Goal: Subscribe to service/newsletter

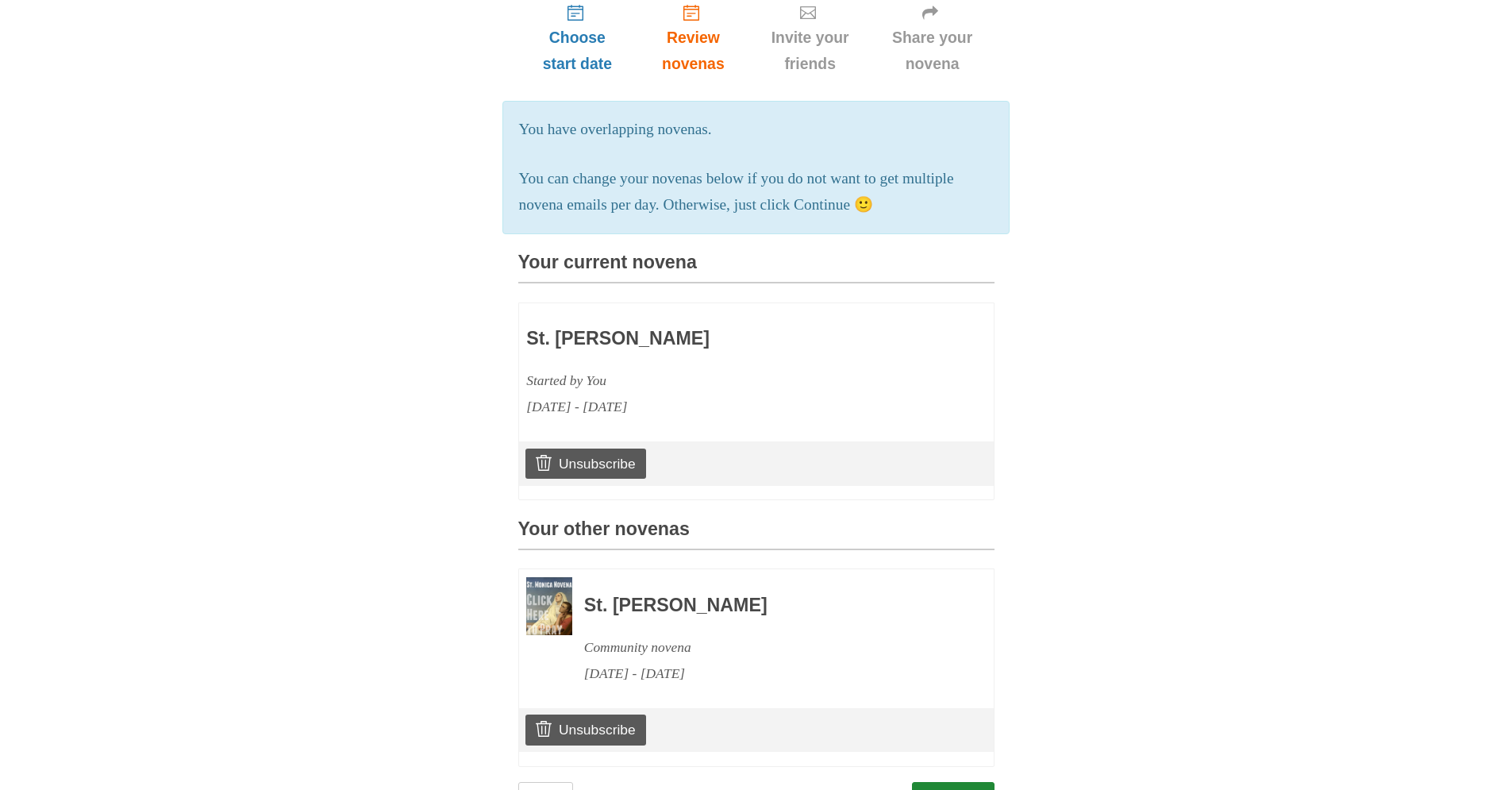
scroll to position [224, 0]
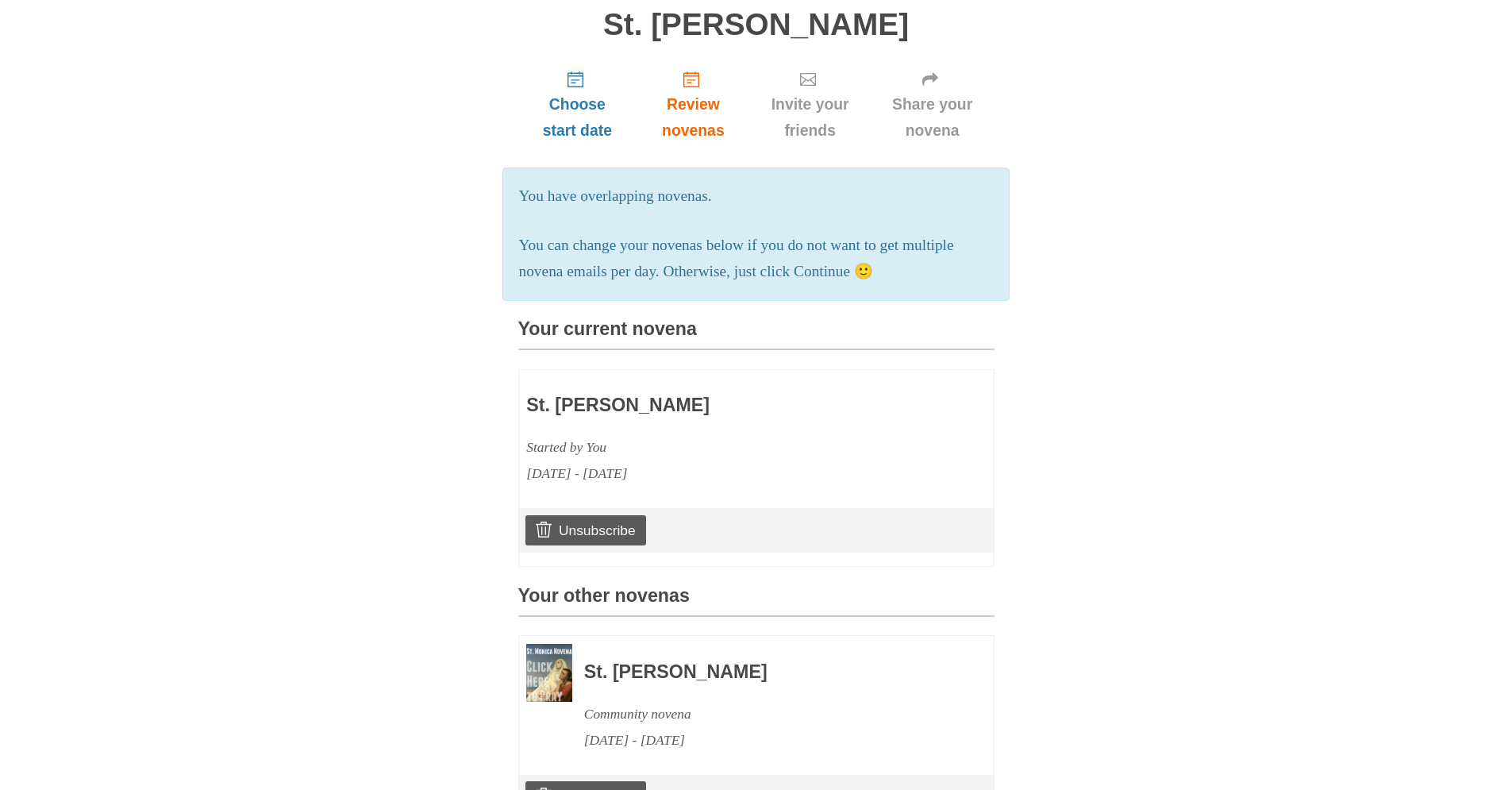
click at [641, 399] on h3 "St. [PERSON_NAME]" at bounding box center [709, 405] width 367 height 20
click at [652, 406] on h3 "St. [PERSON_NAME]" at bounding box center [709, 405] width 367 height 20
click at [613, 406] on h3 "St. [PERSON_NAME]" at bounding box center [709, 405] width 367 height 20
click at [614, 403] on h3 "St. [PERSON_NAME]" at bounding box center [709, 405] width 367 height 20
click at [692, 79] on icon "Review novenas" at bounding box center [691, 79] width 16 height 16
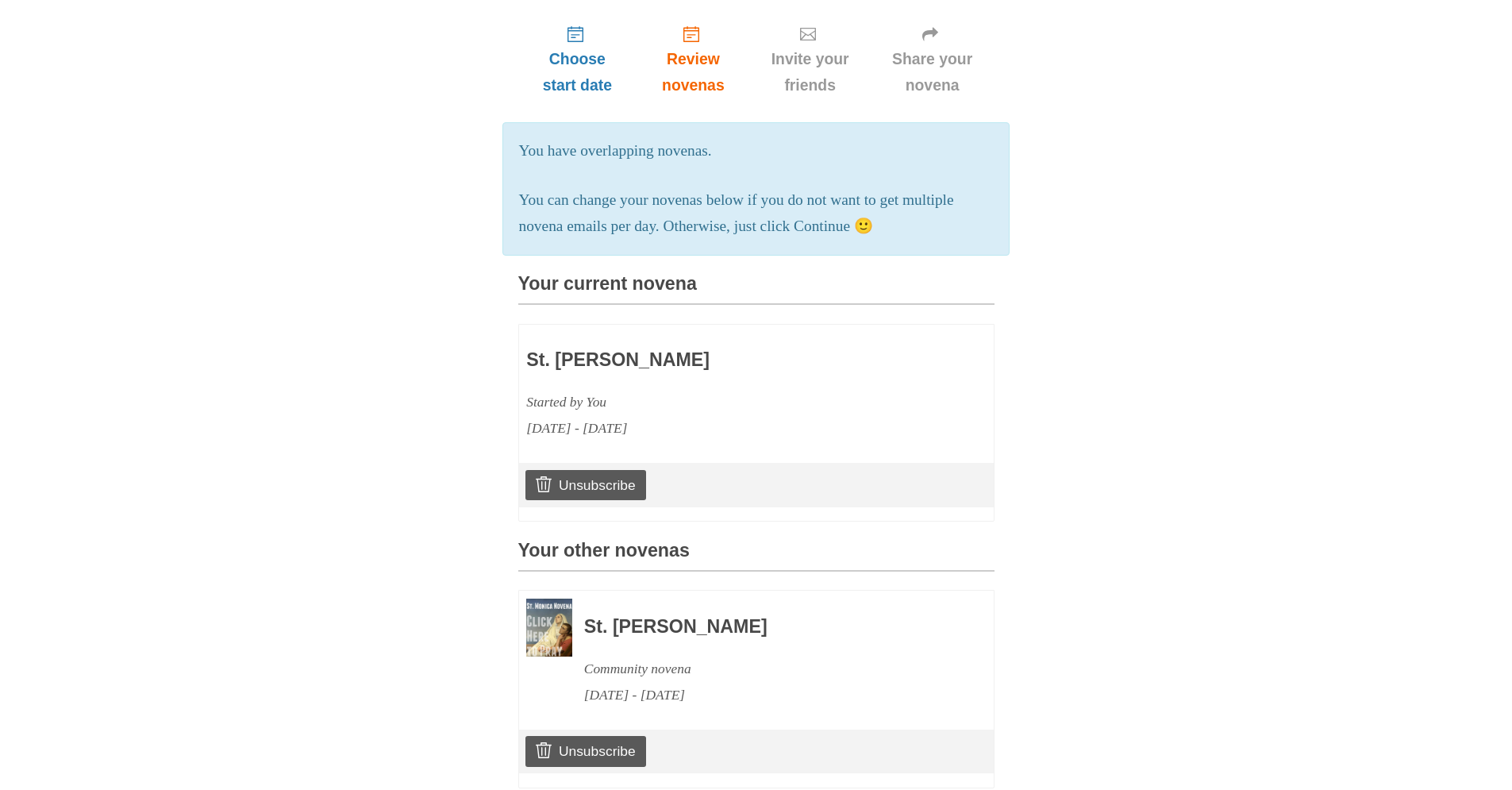
scroll to position [361, 0]
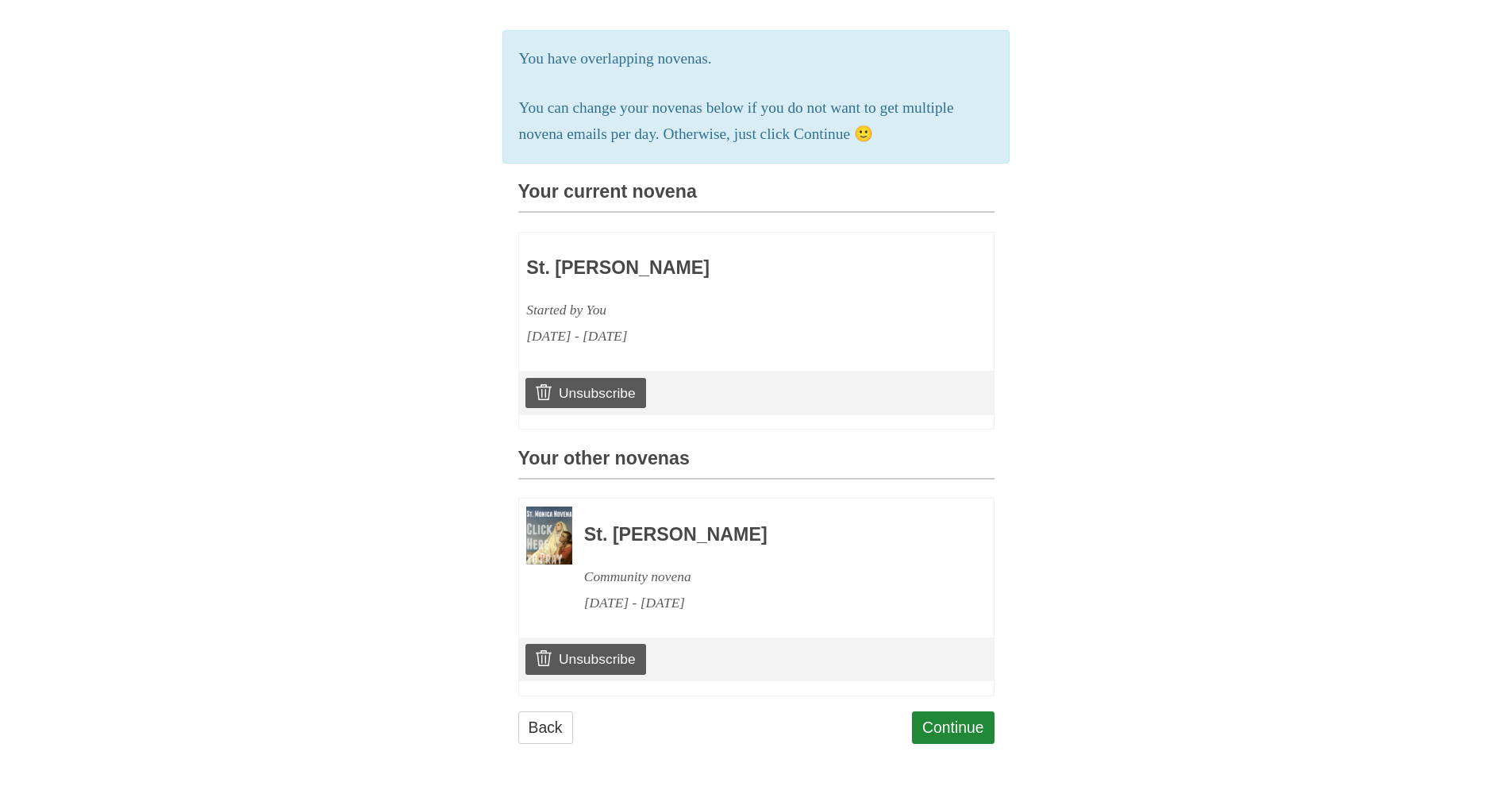
click at [624, 274] on h3 "St. [PERSON_NAME]" at bounding box center [709, 268] width 367 height 20
click at [955, 727] on link "Continue" at bounding box center [953, 727] width 82 height 32
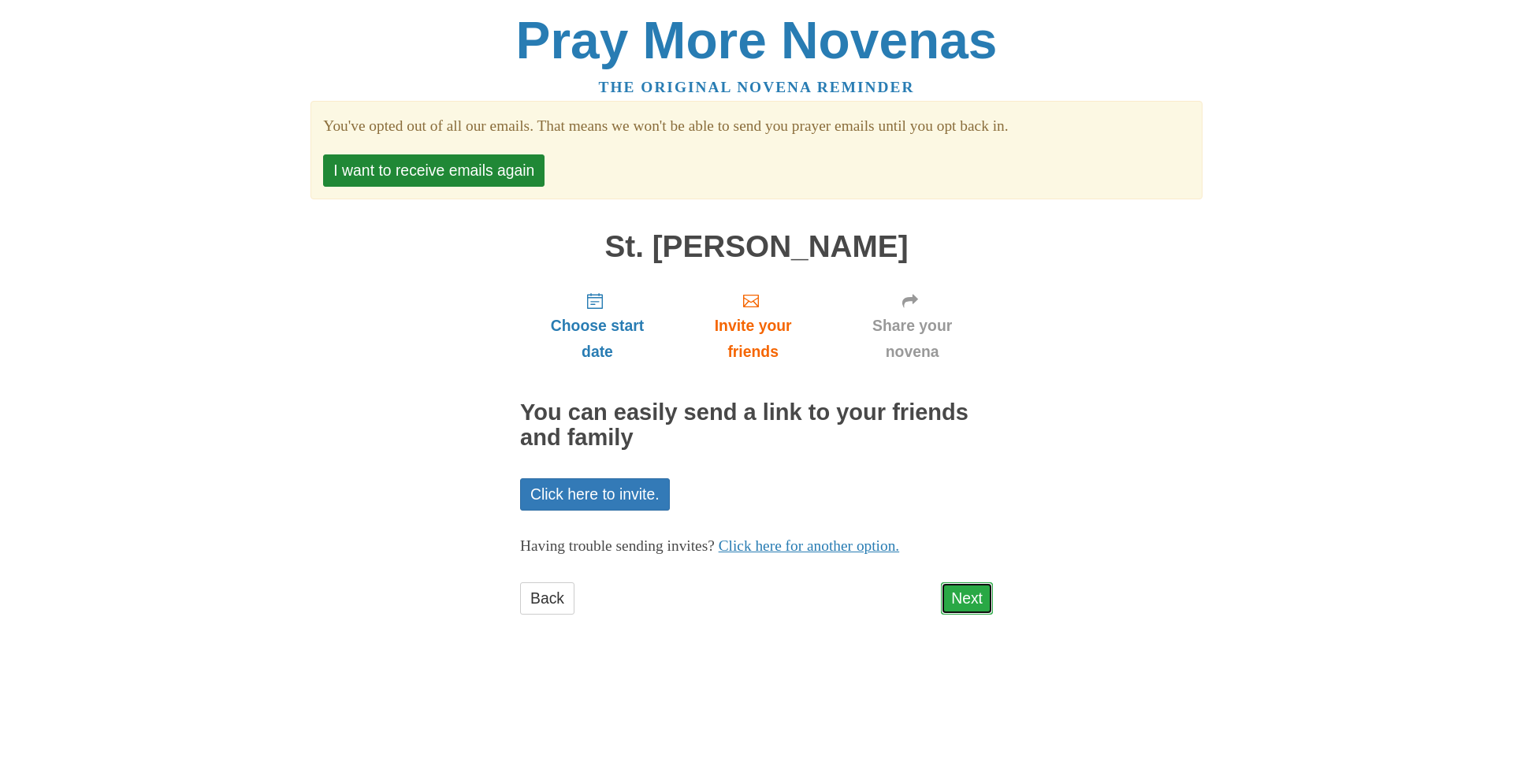
click at [969, 600] on link "Next" at bounding box center [967, 598] width 52 height 32
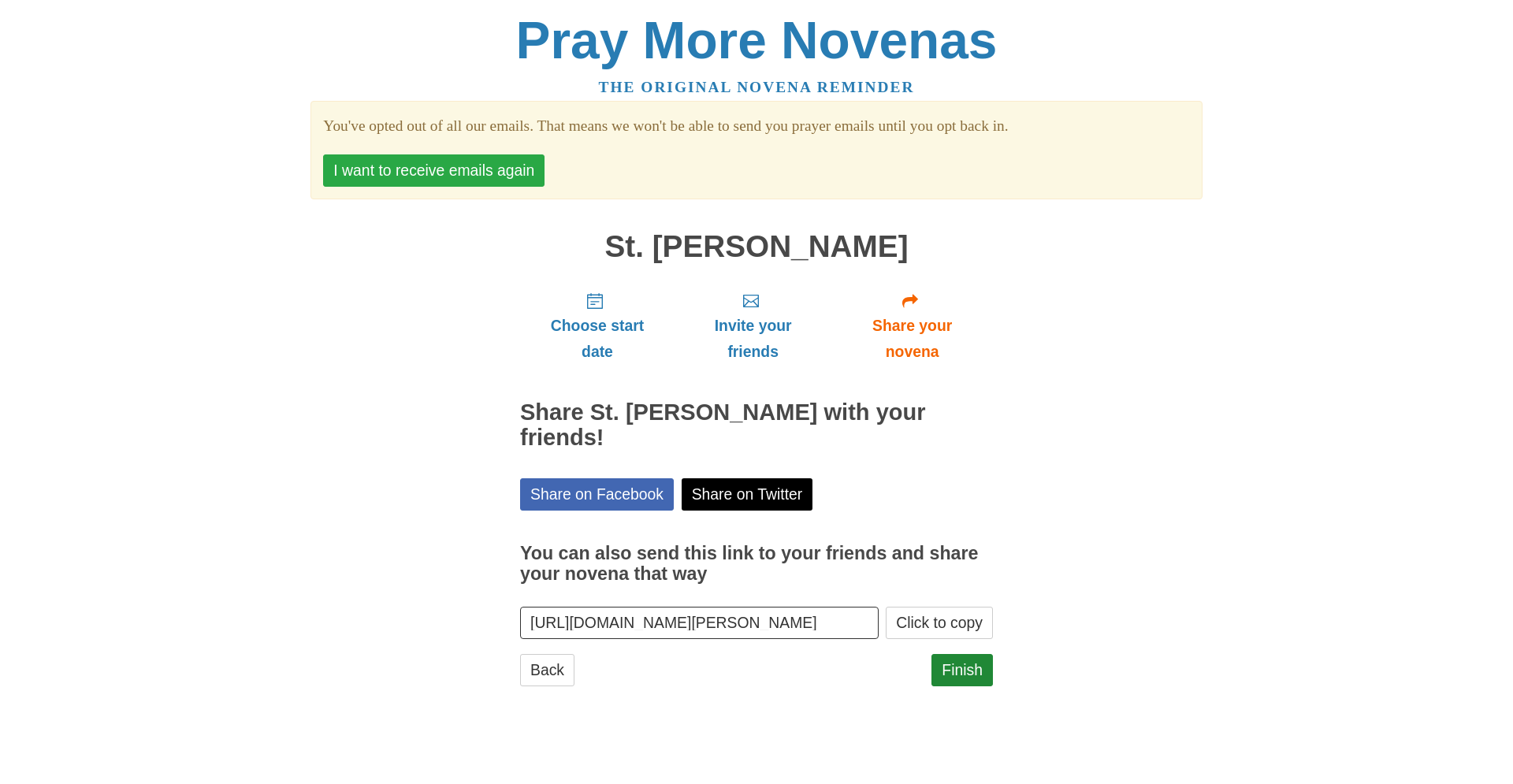
click at [497, 171] on button "I want to receive emails again" at bounding box center [433, 171] width 221 height 32
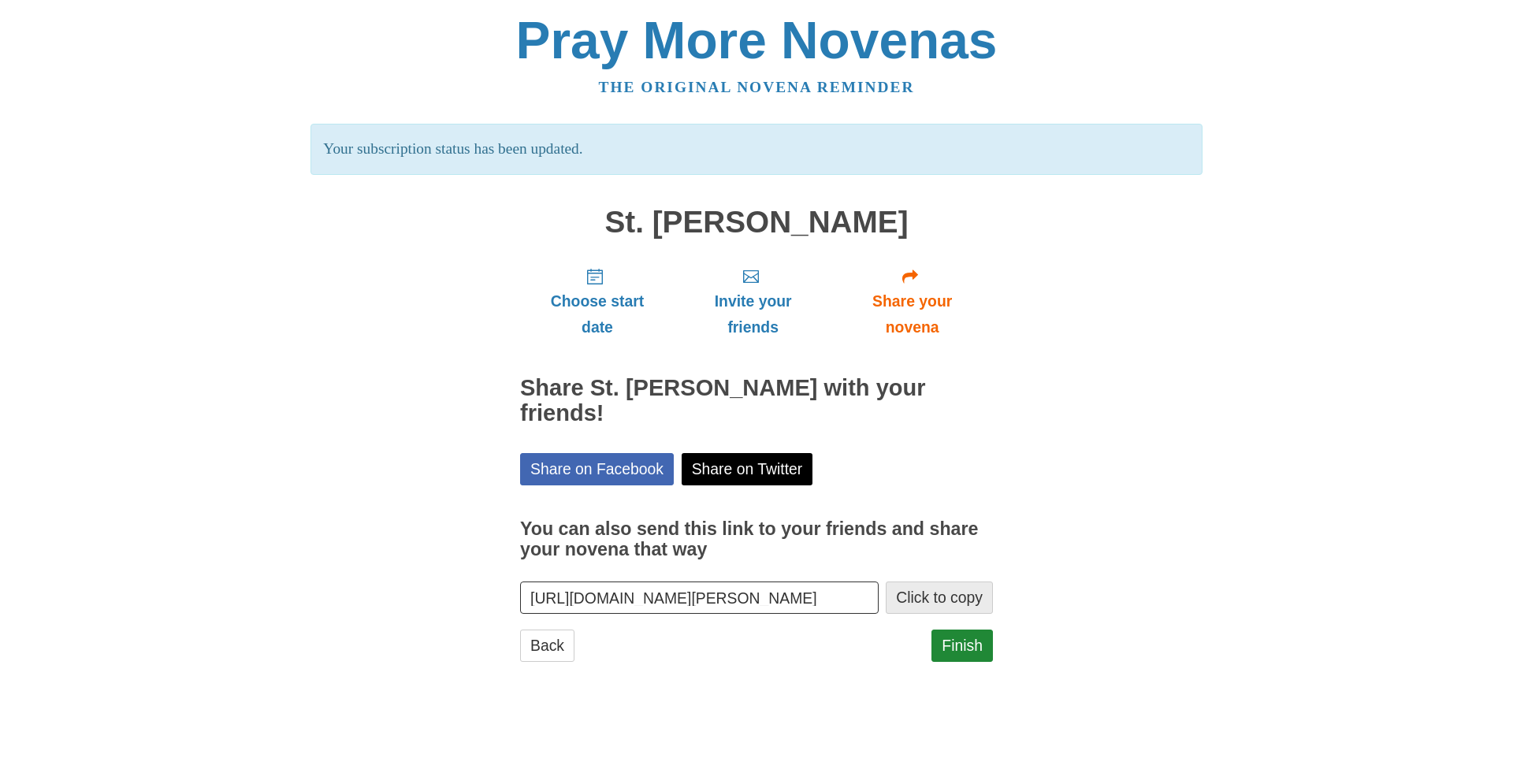
click at [938, 581] on button "Click to copy" at bounding box center [939, 597] width 107 height 32
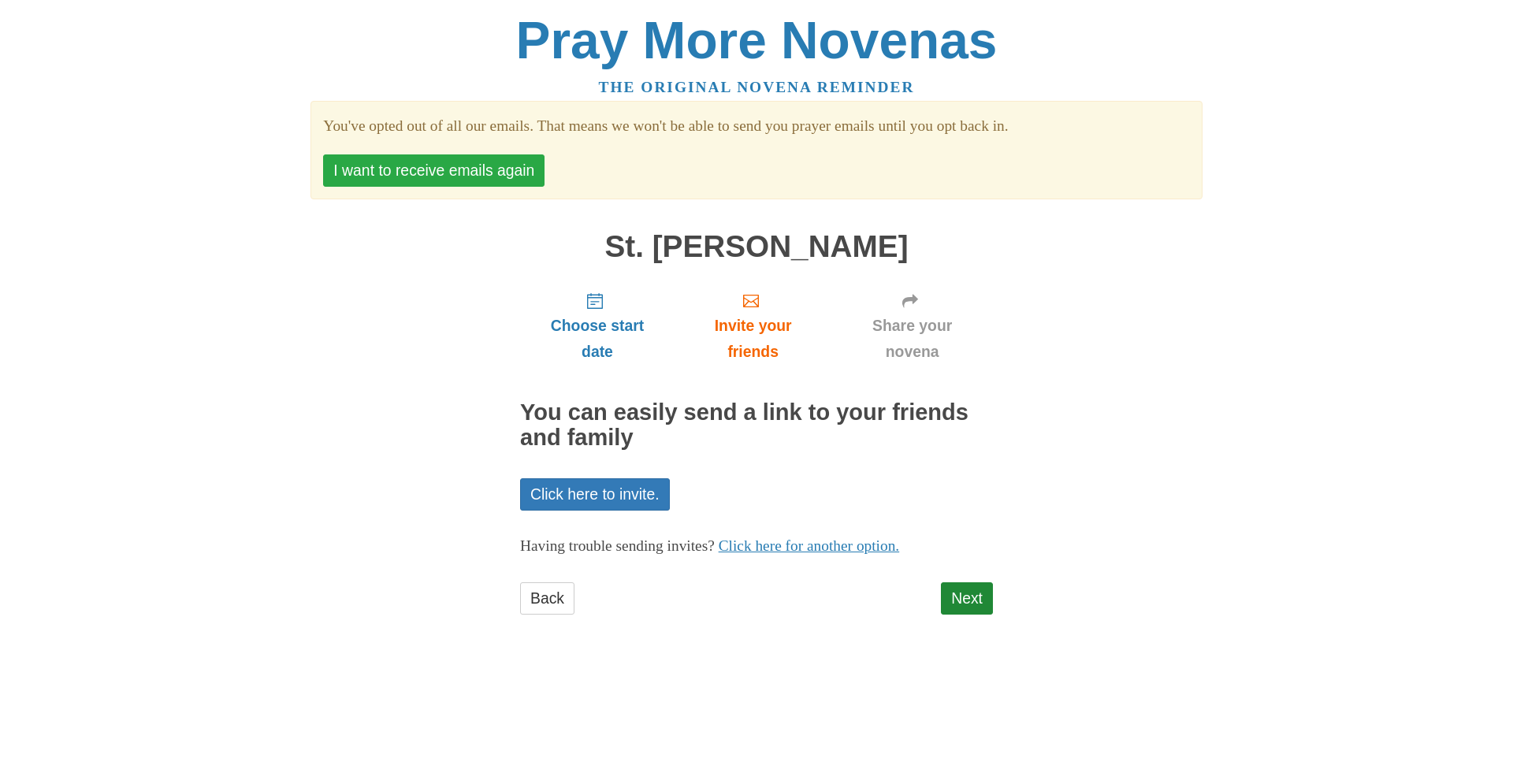
click at [399, 167] on button "I want to receive emails again" at bounding box center [433, 171] width 221 height 32
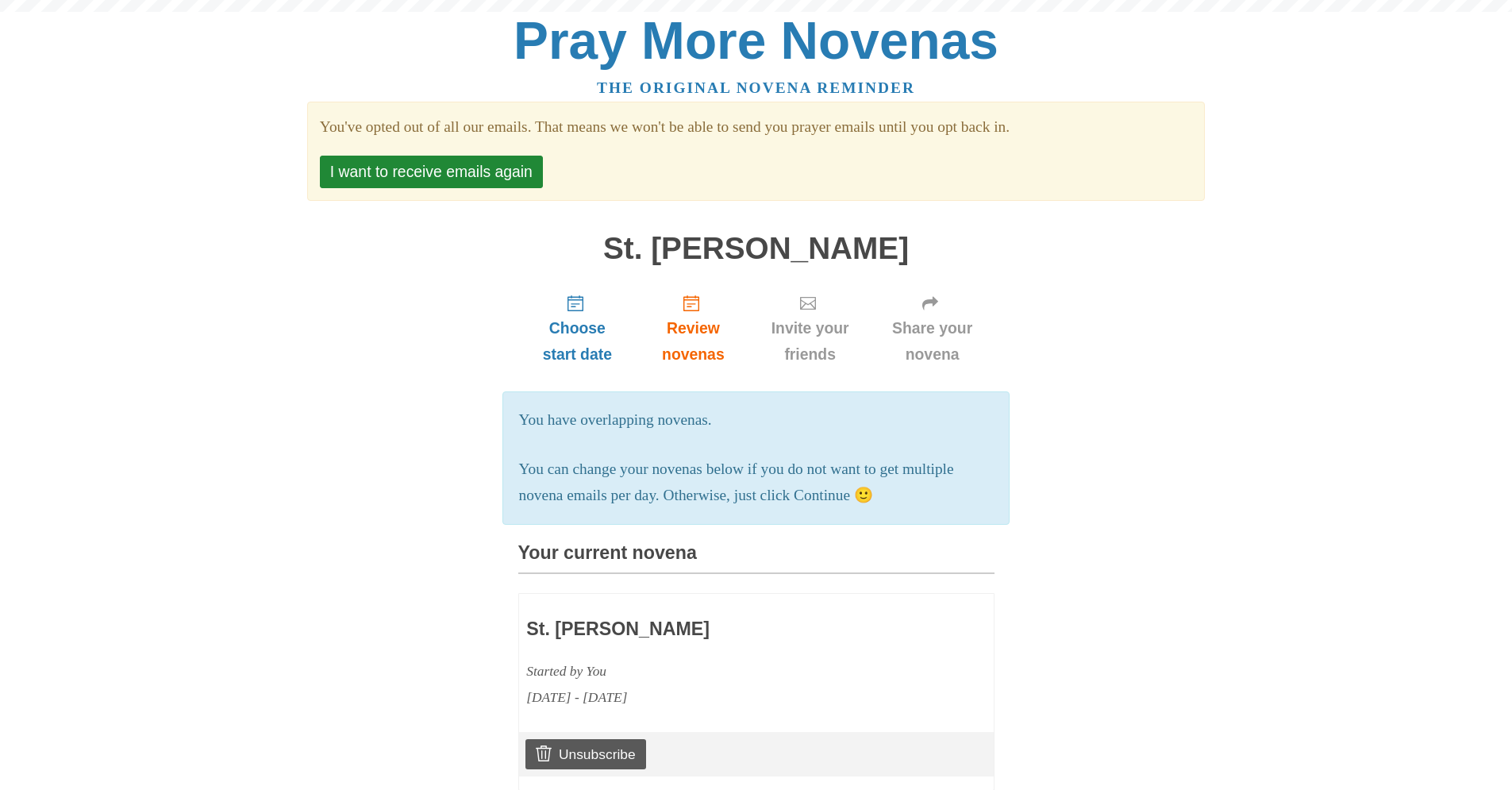
scroll to position [358, 0]
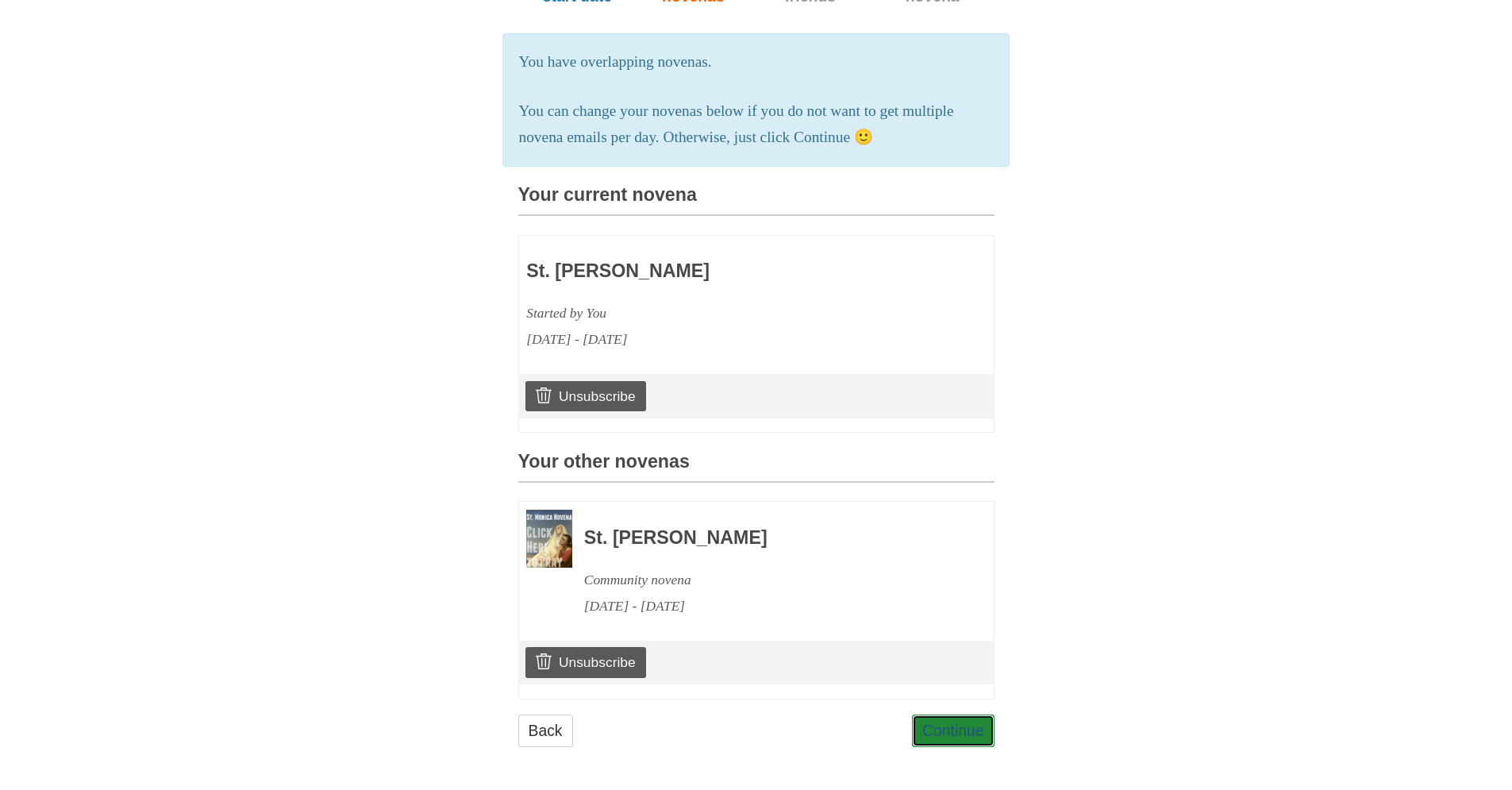
click at [949, 736] on link "Continue" at bounding box center [953, 731] width 82 height 32
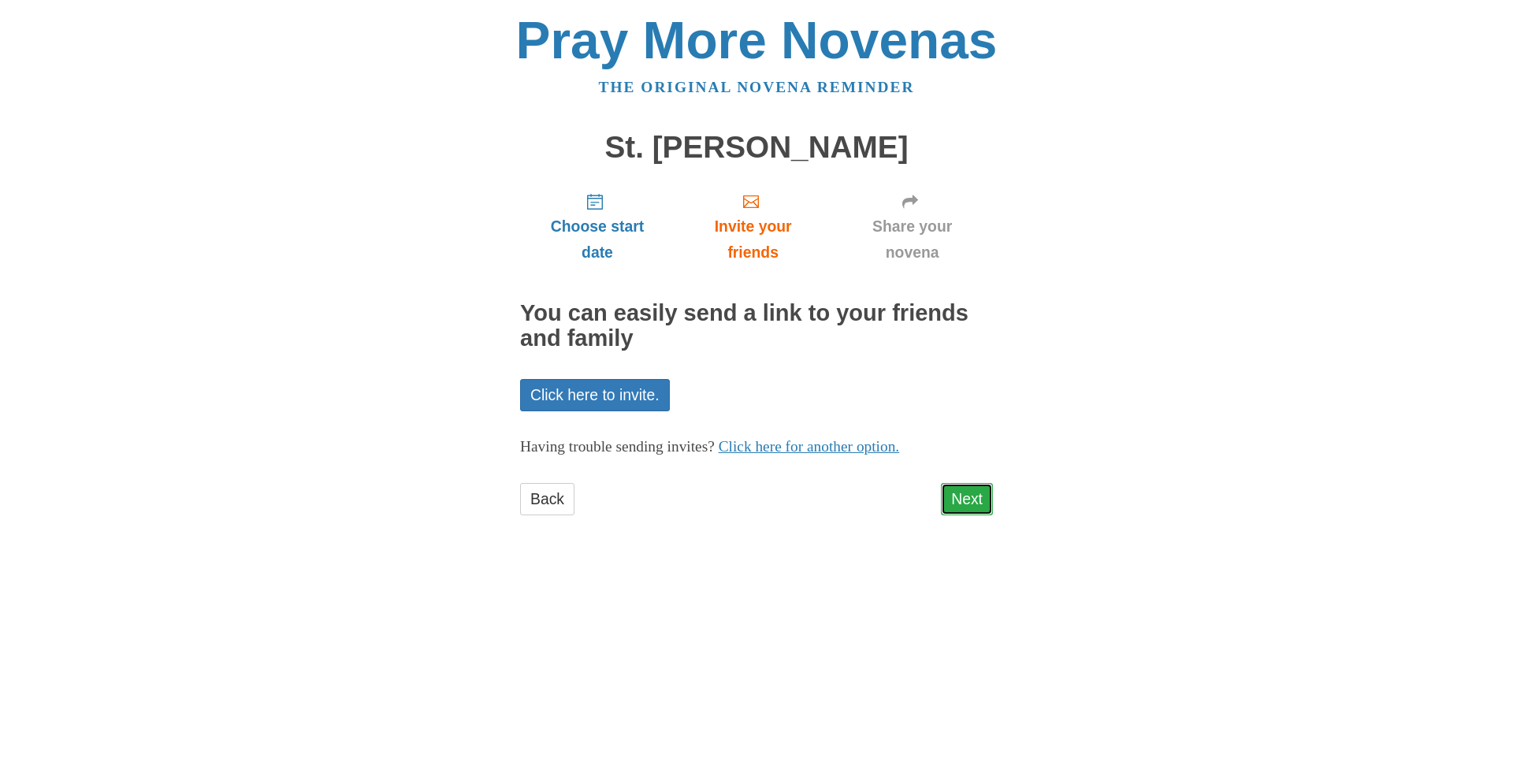
click at [961, 486] on link "Next" at bounding box center [967, 499] width 52 height 32
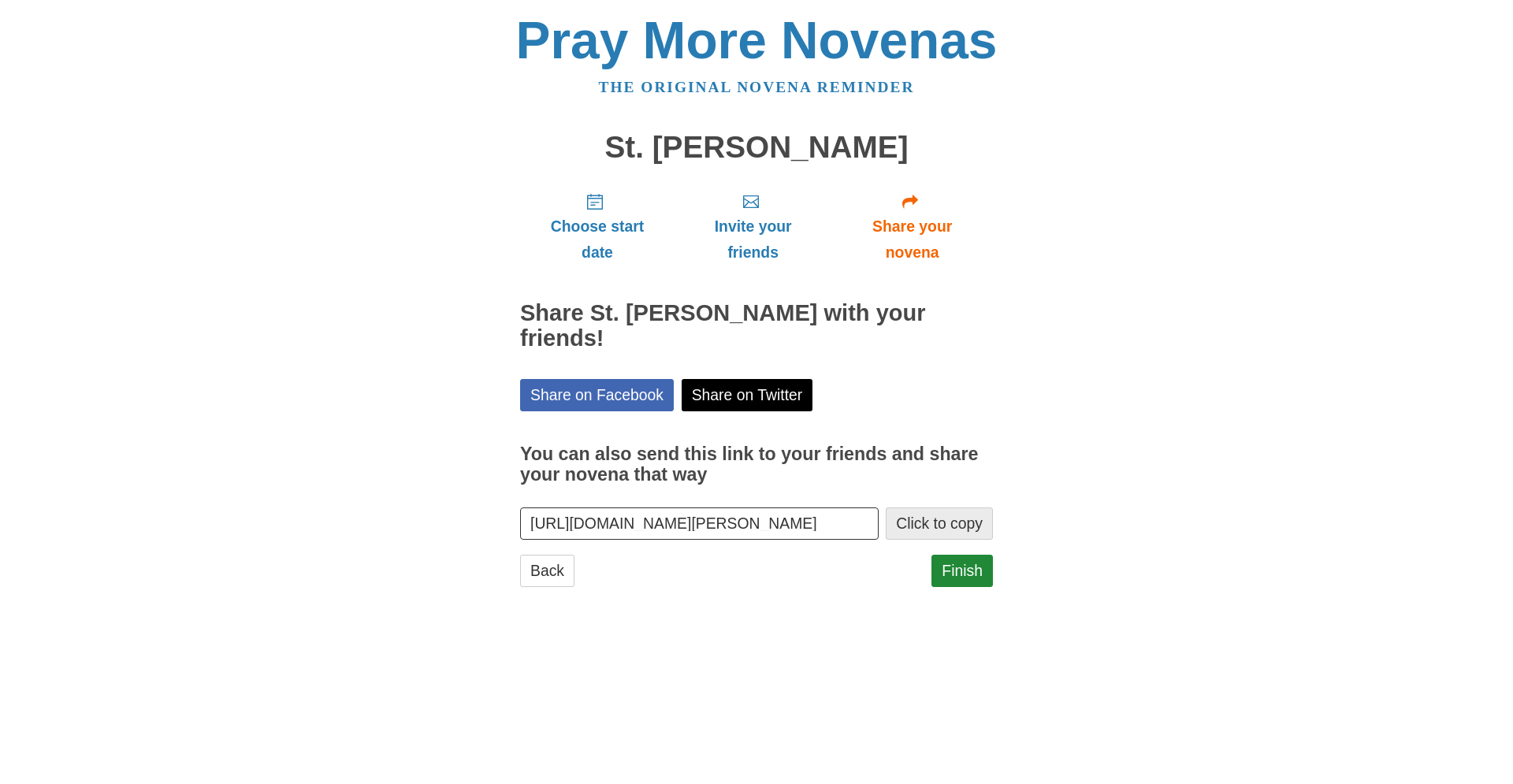
click at [947, 507] on button "Click to copy" at bounding box center [939, 523] width 107 height 32
click at [948, 507] on button "Click to copy" at bounding box center [939, 523] width 107 height 32
